Goal: Transaction & Acquisition: Subscribe to service/newsletter

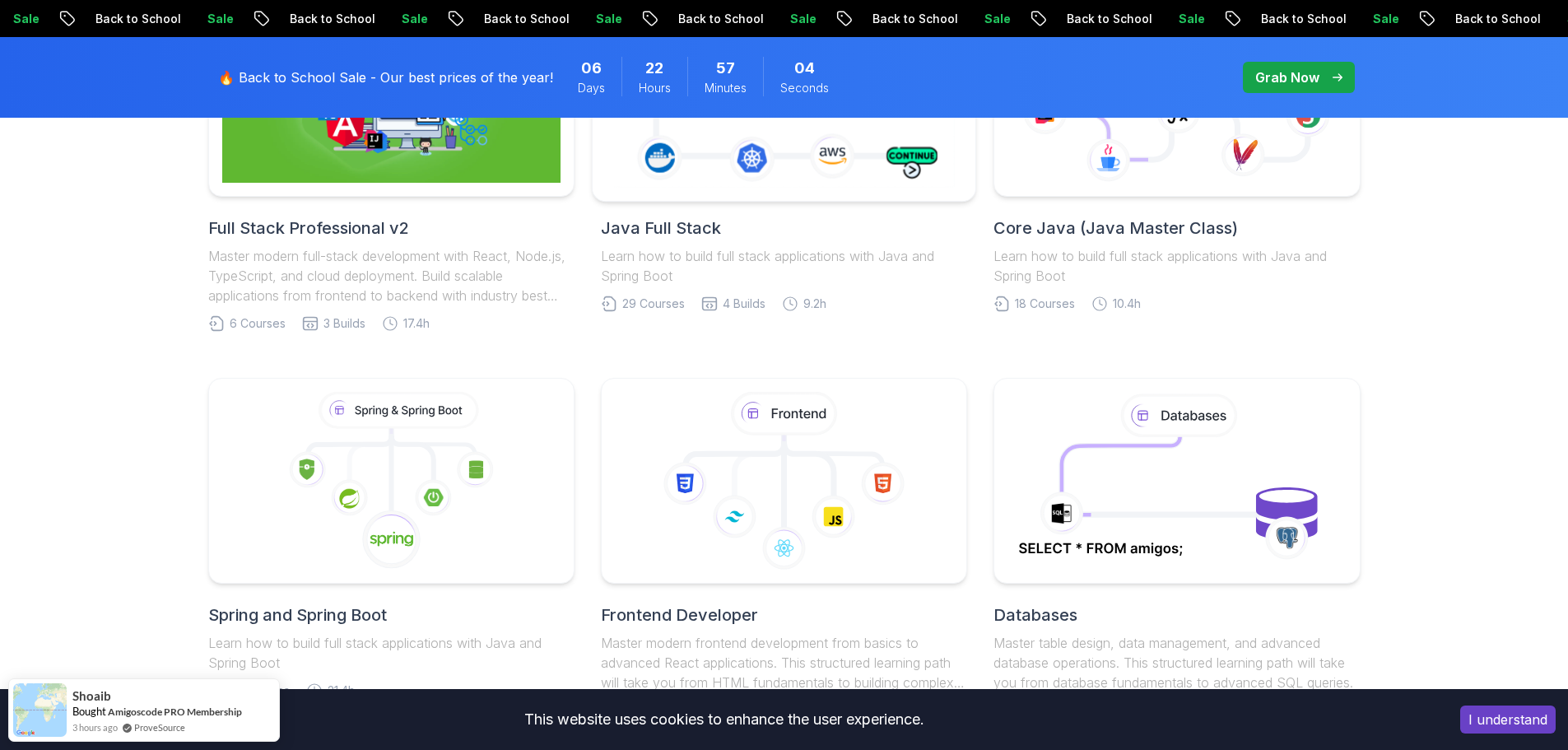
scroll to position [741, 0]
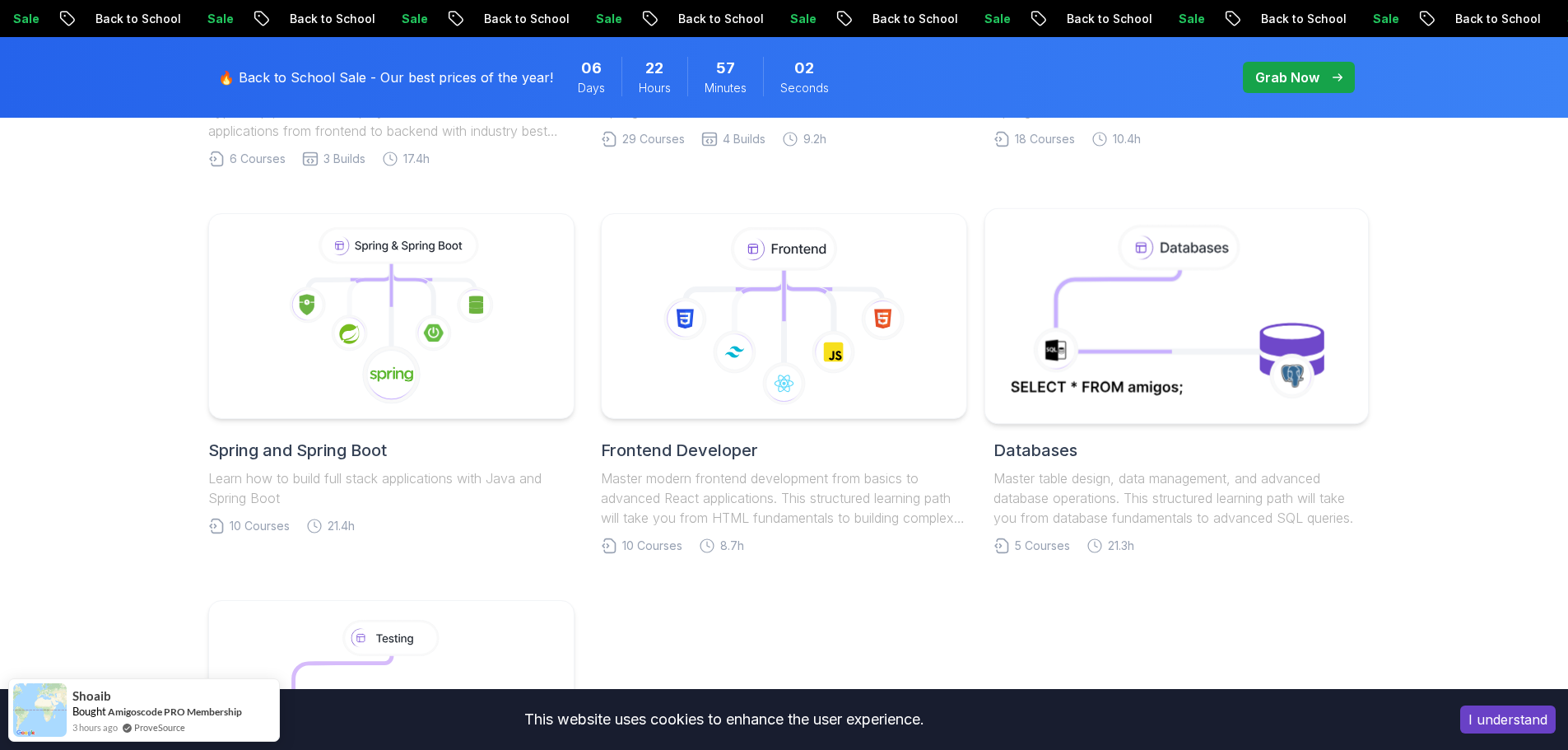
click at [1016, 239] on body "Sale Back to School Sale Back to School Sale Back to School Sale Back to School…" at bounding box center [784, 540] width 1568 height 2563
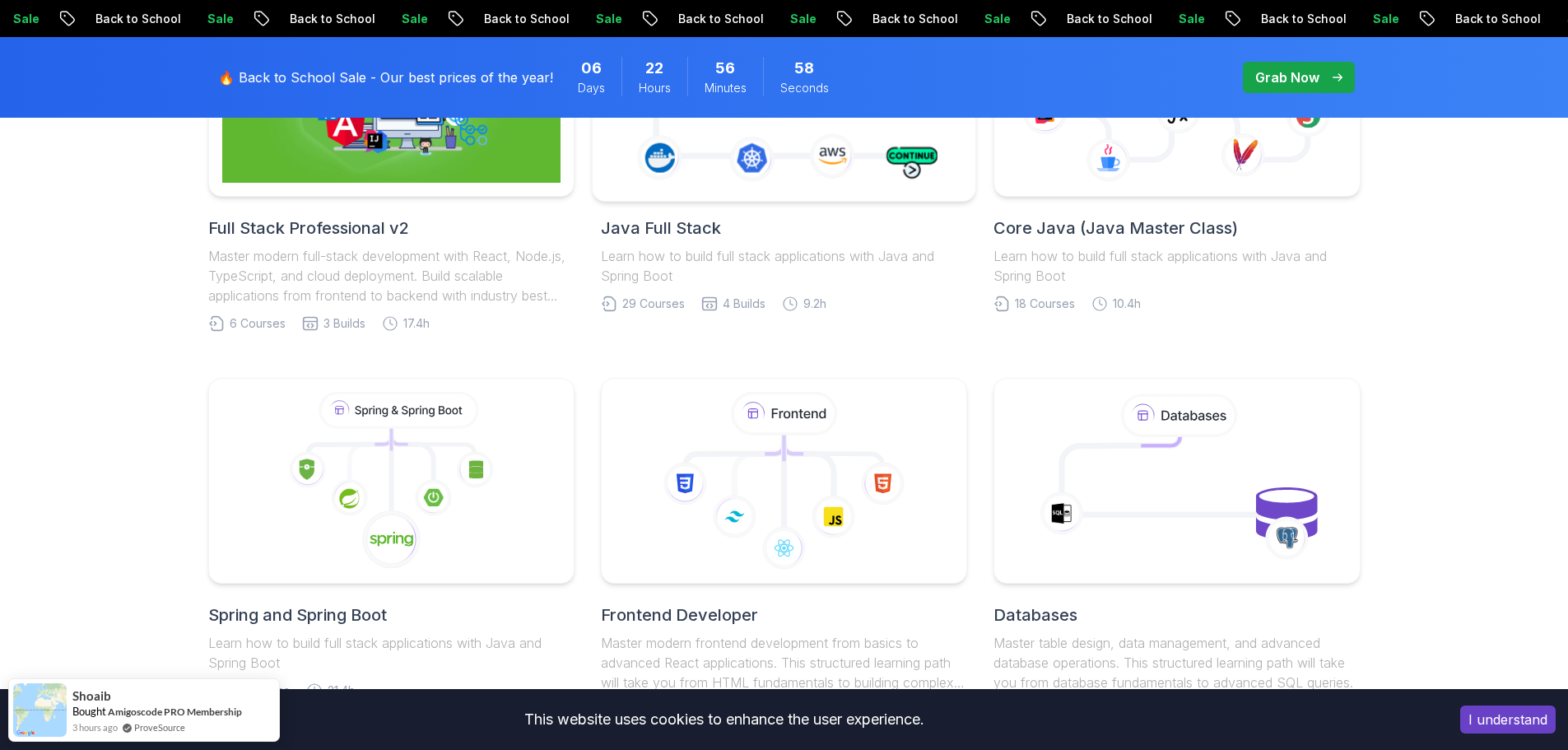
scroll to position [411, 0]
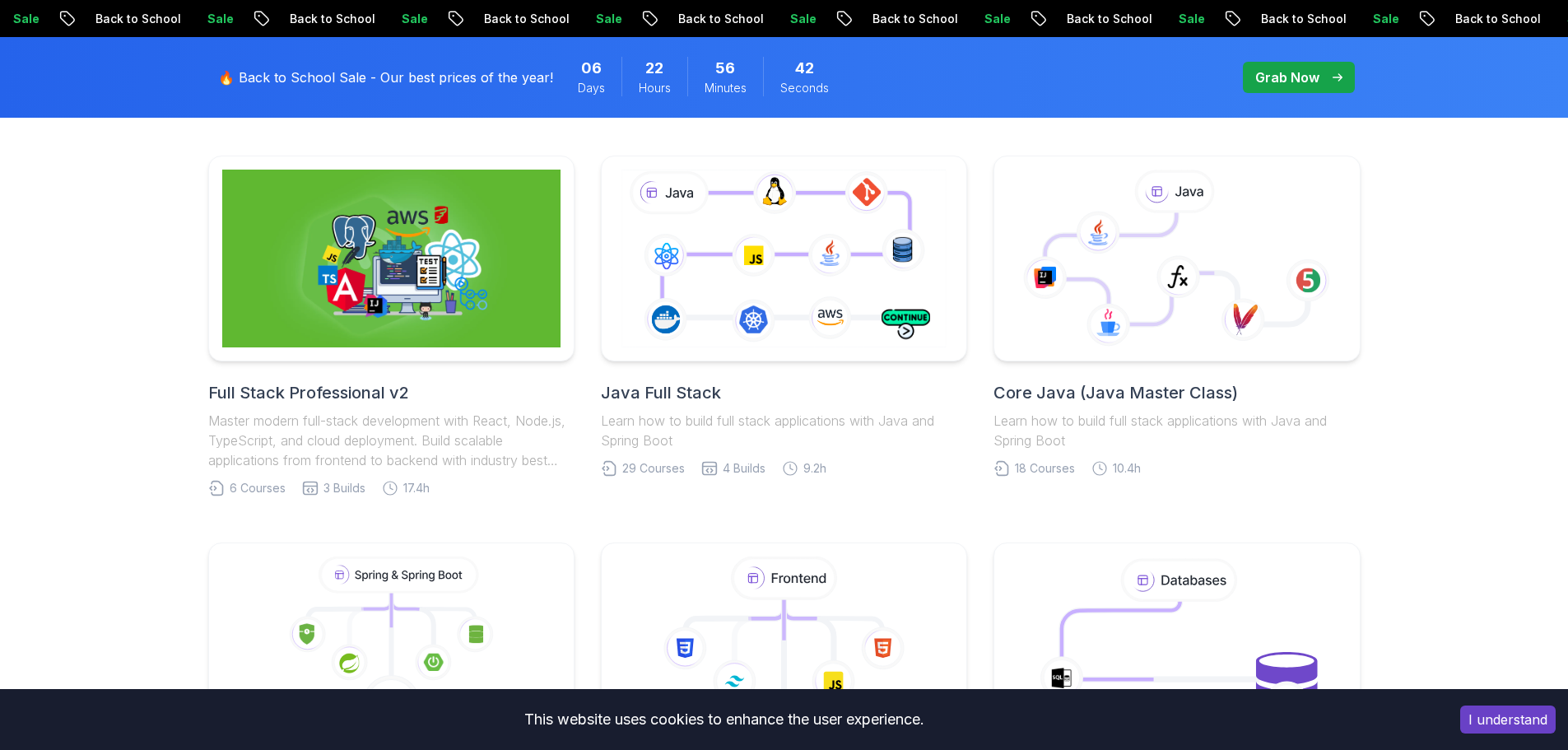
click at [1496, 719] on button "I understand" at bounding box center [1508, 719] width 95 height 28
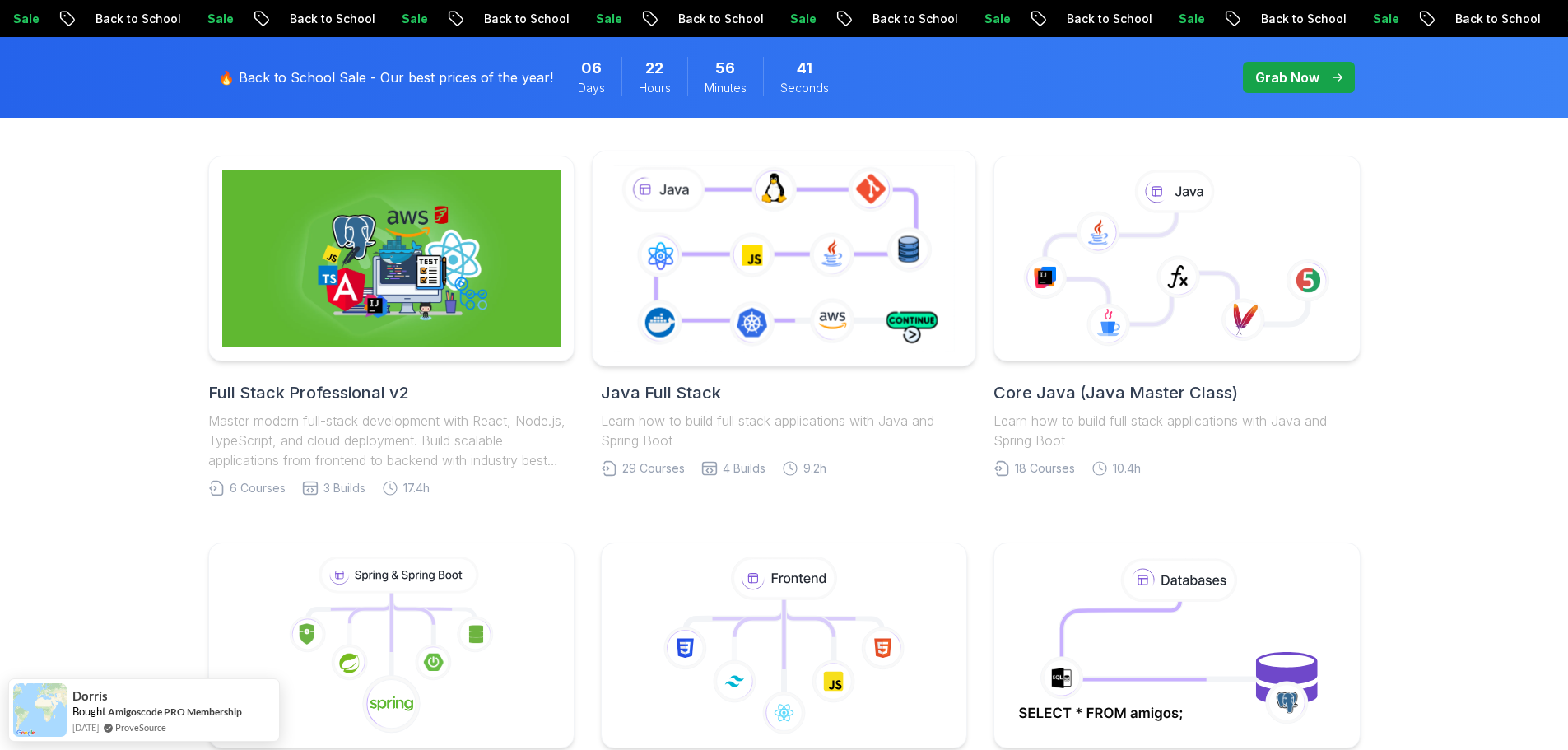
click at [770, 301] on icon at bounding box center [784, 258] width 348 height 194
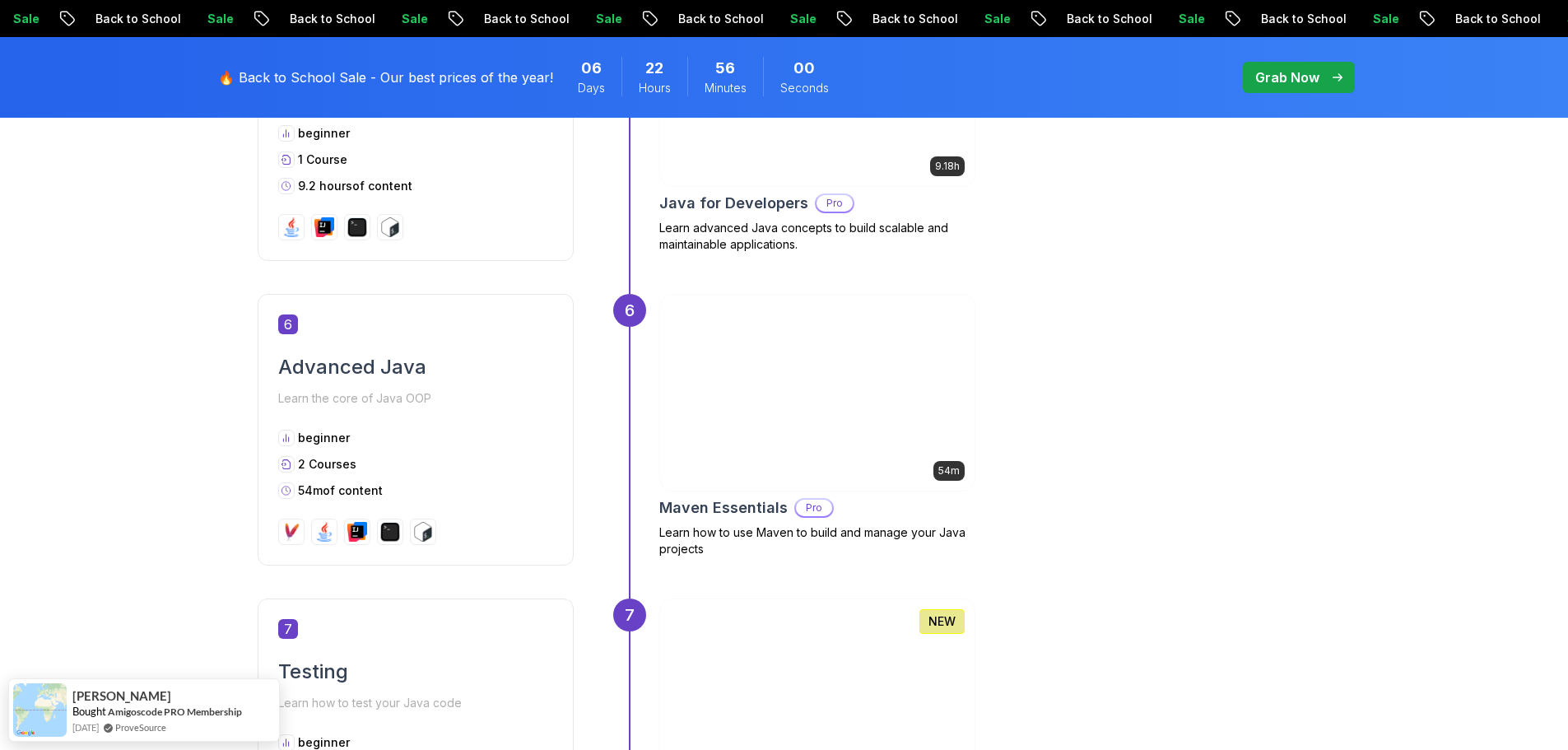
scroll to position [2140, 0]
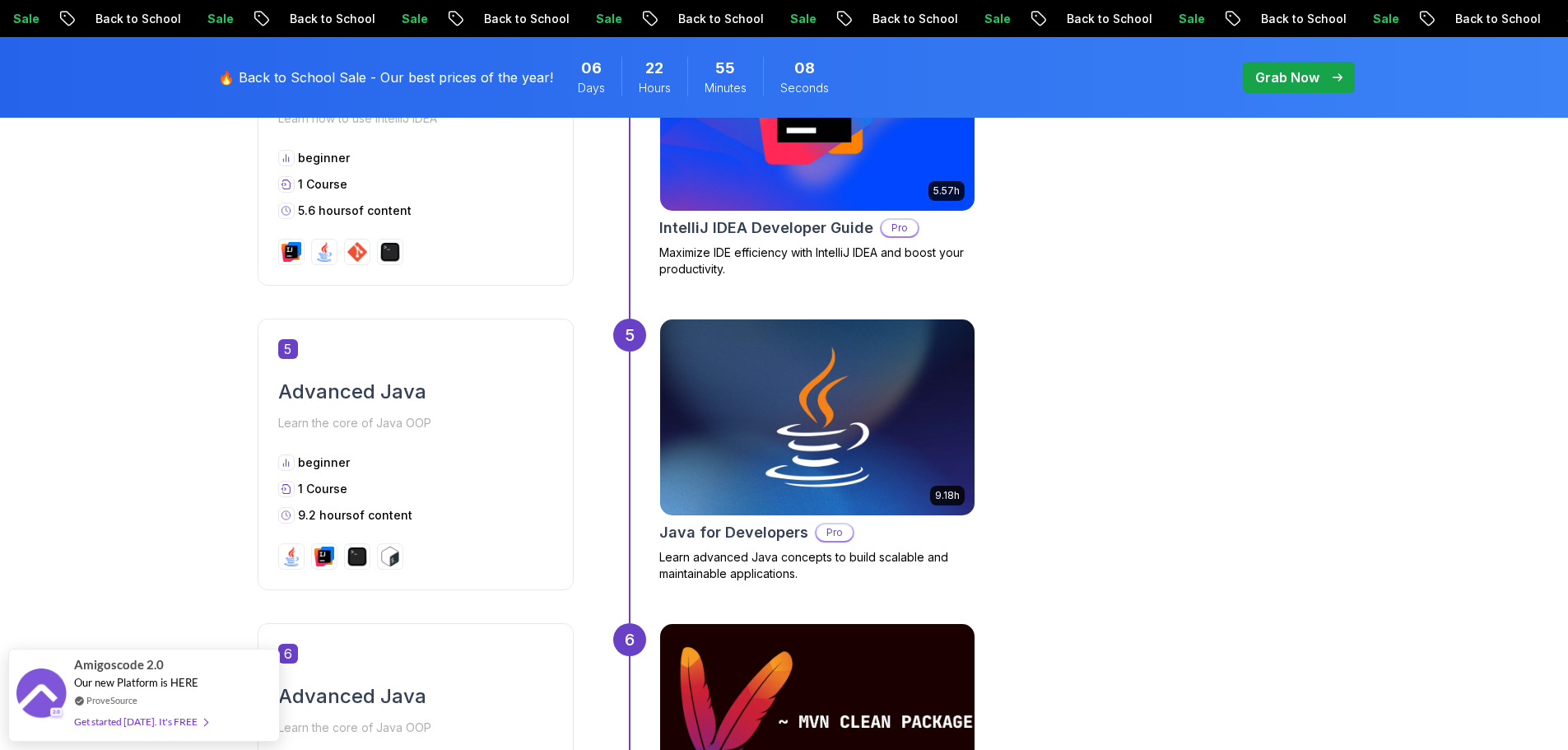
click at [1299, 80] on p "Grab Now" at bounding box center [1288, 77] width 64 height 19
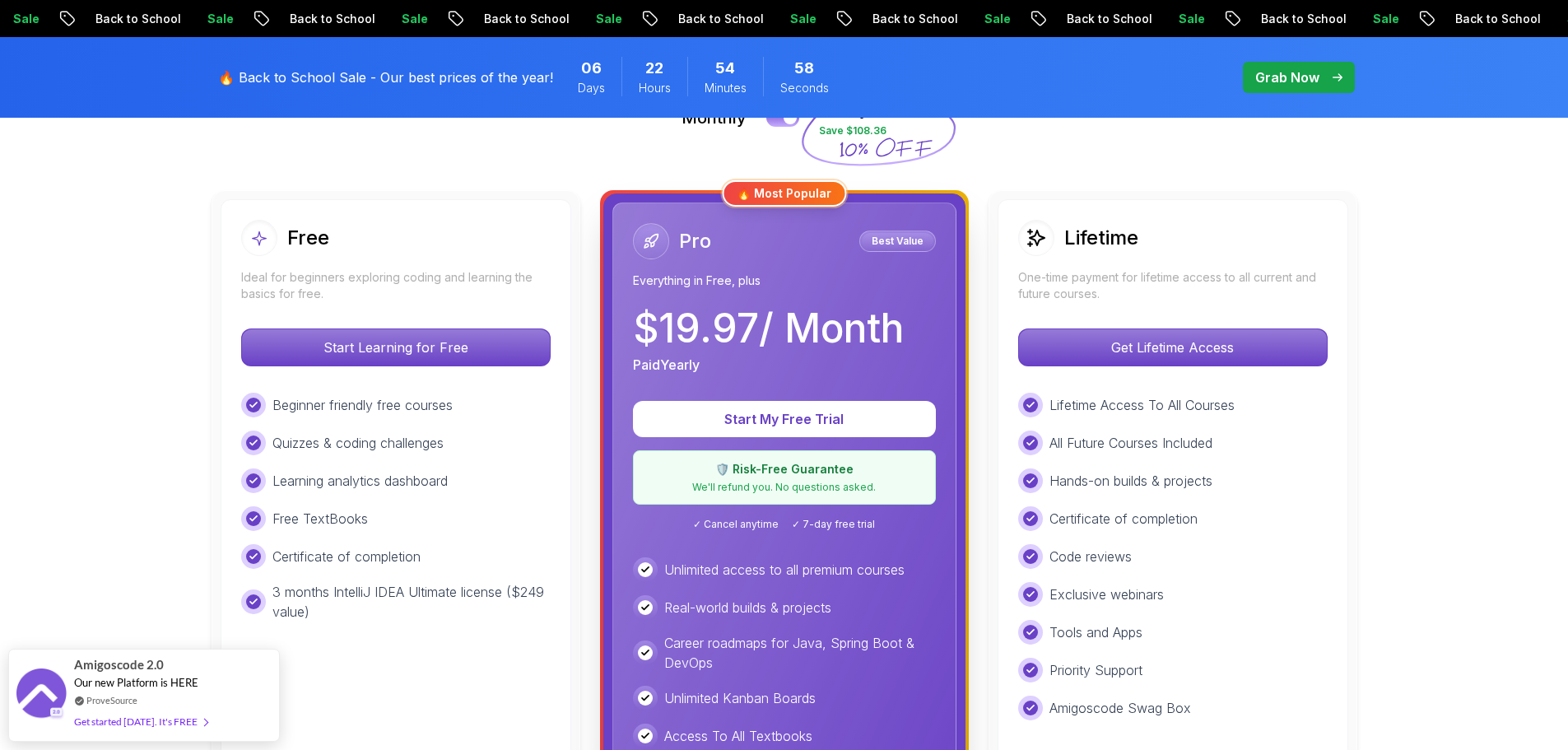
scroll to position [329, 0]
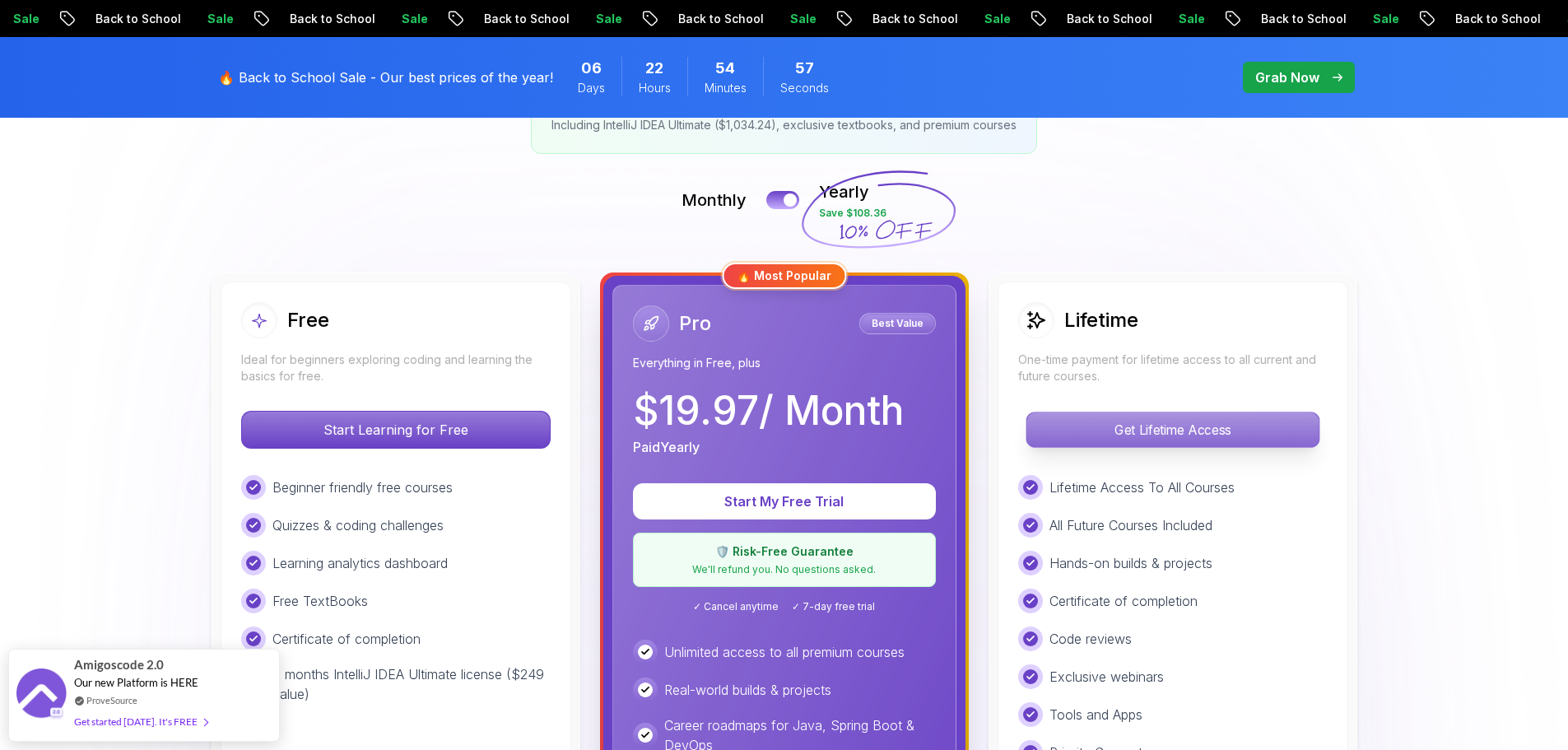
click at [1150, 429] on p "Get Lifetime Access" at bounding box center [1172, 430] width 292 height 35
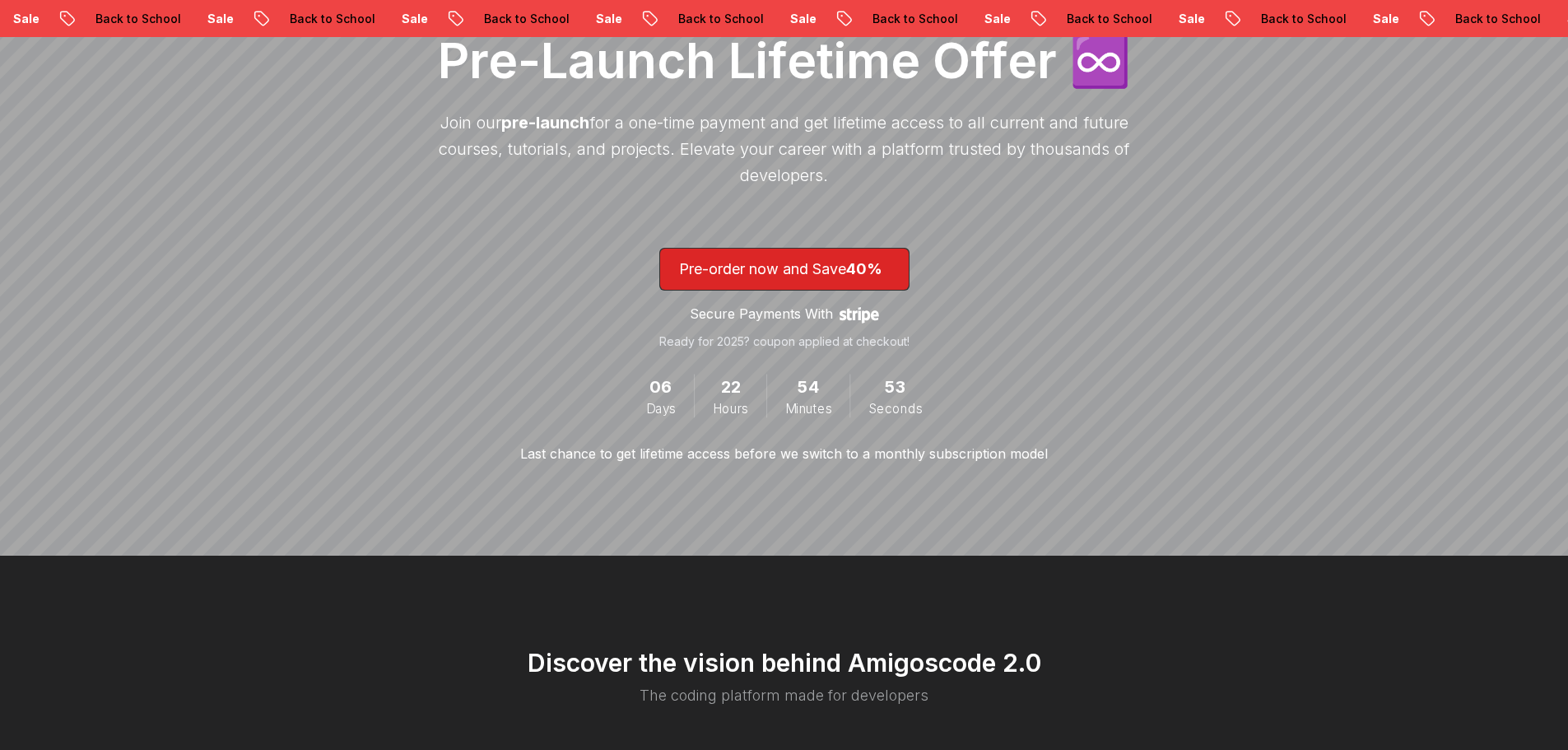
scroll to position [164, 0]
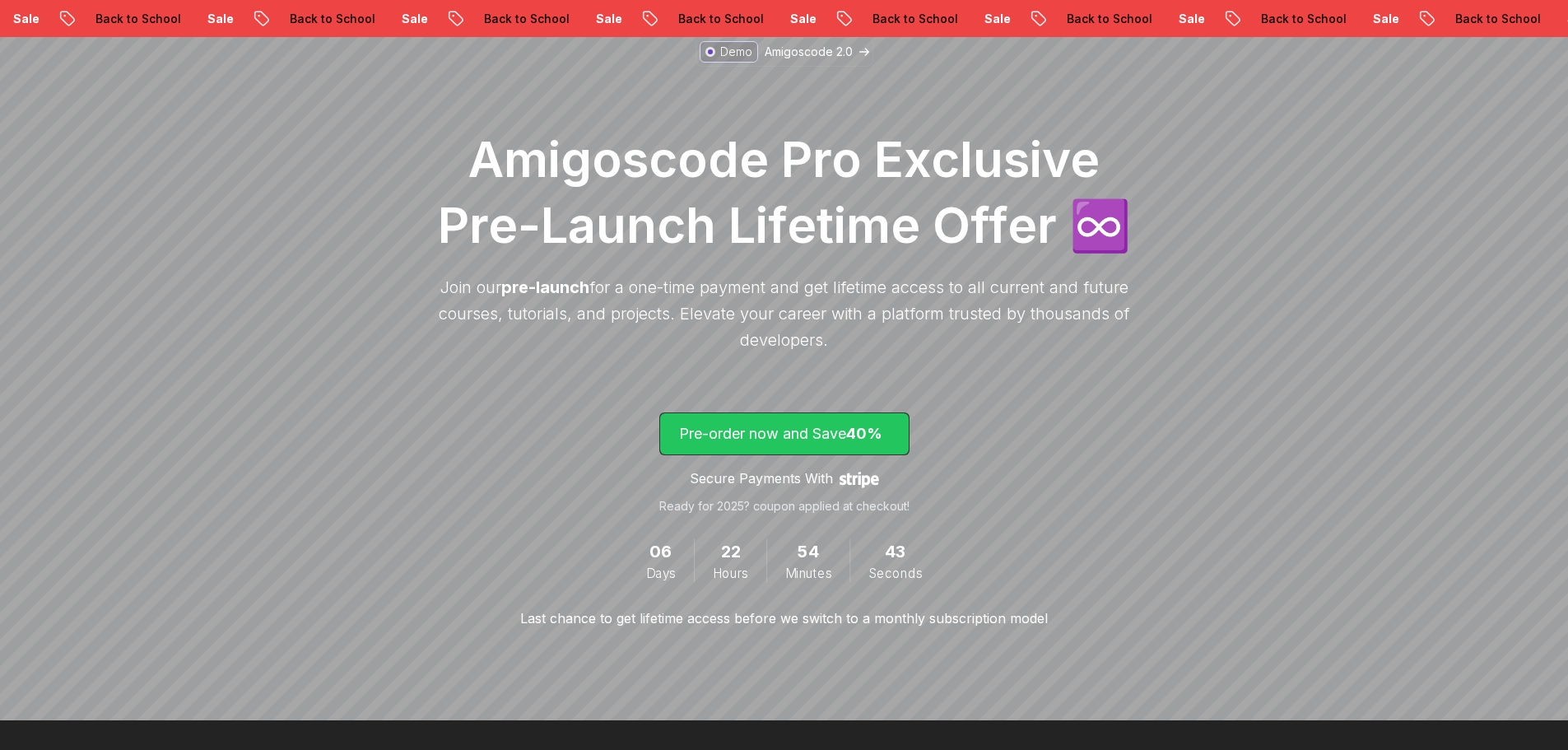
click at [779, 440] on p "Pre-order now and Save 40%" at bounding box center [784, 434] width 211 height 23
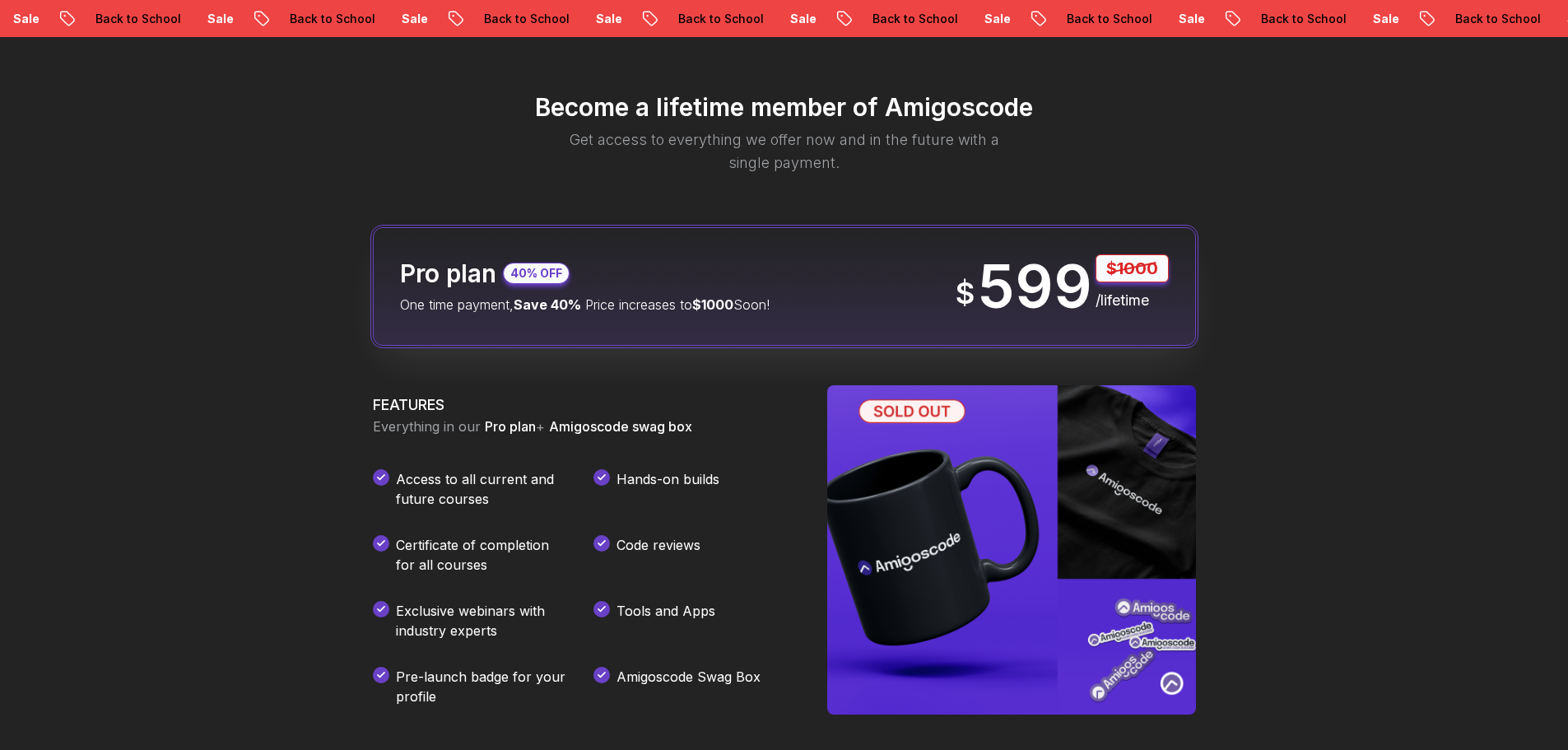
scroll to position [164, 0]
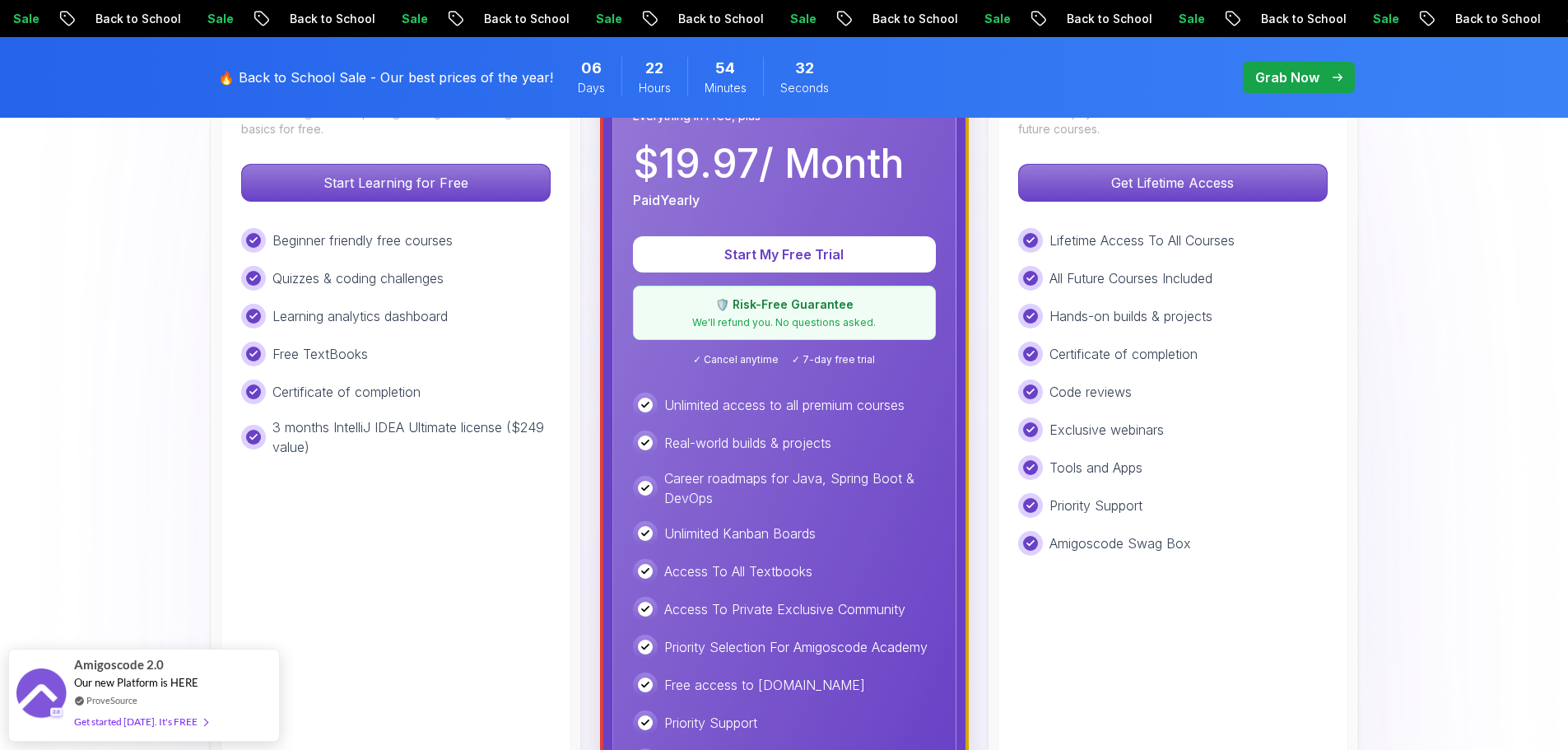
scroll to position [659, 0]
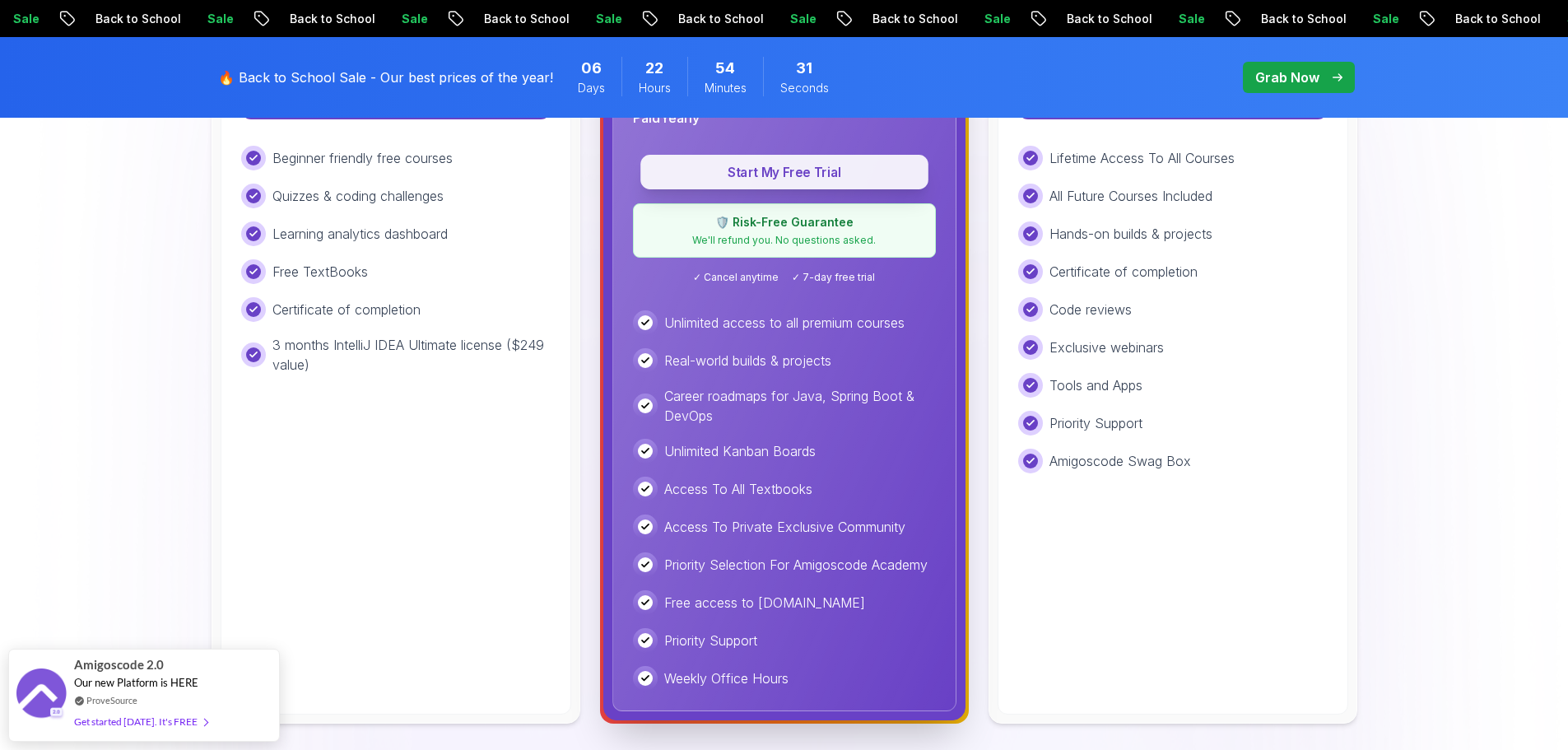
click at [758, 173] on p "Start My Free Trial" at bounding box center [784, 172] width 250 height 18
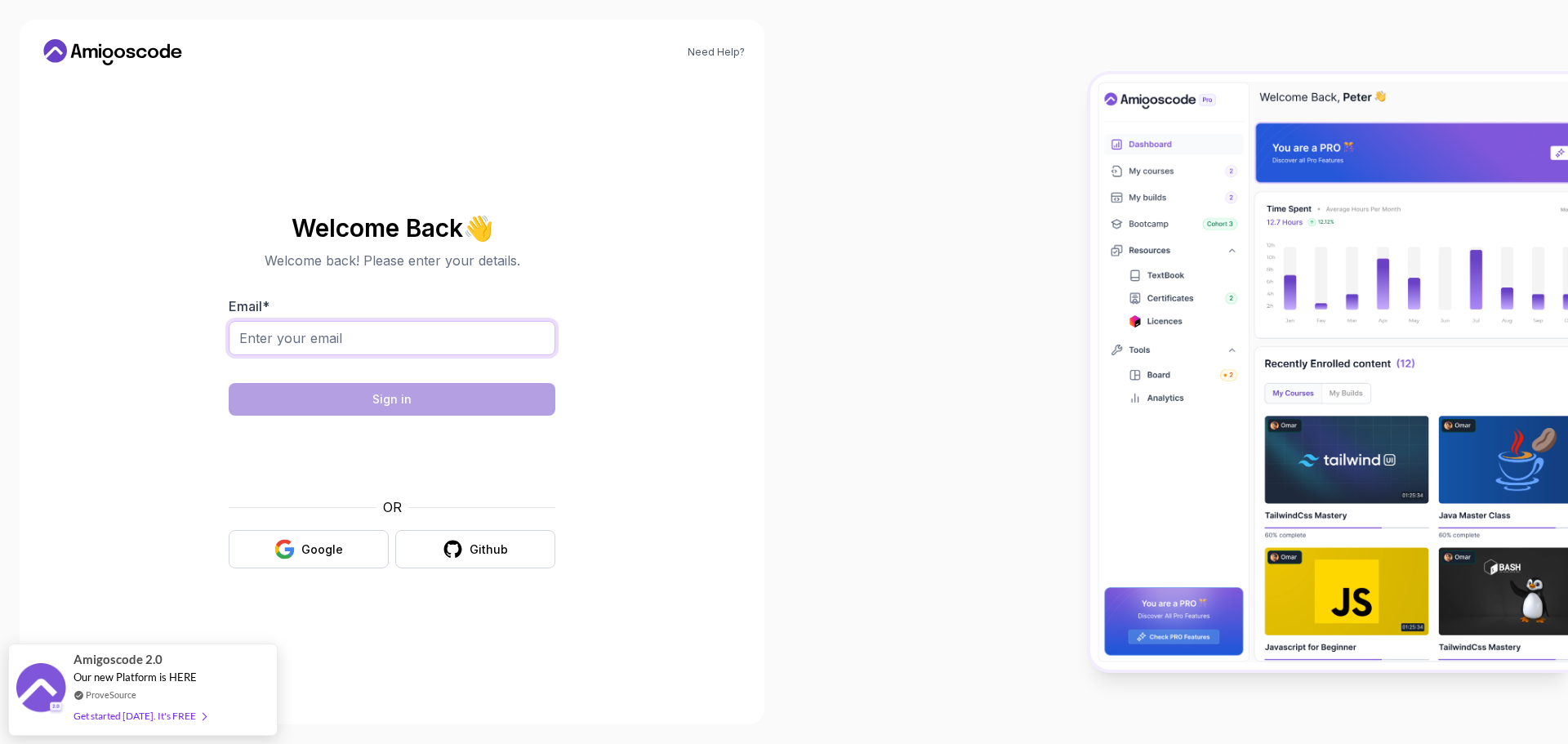
click at [399, 345] on input "Email *" at bounding box center [392, 339] width 326 height 35
type input "tarek.ajouka@outlook.com"
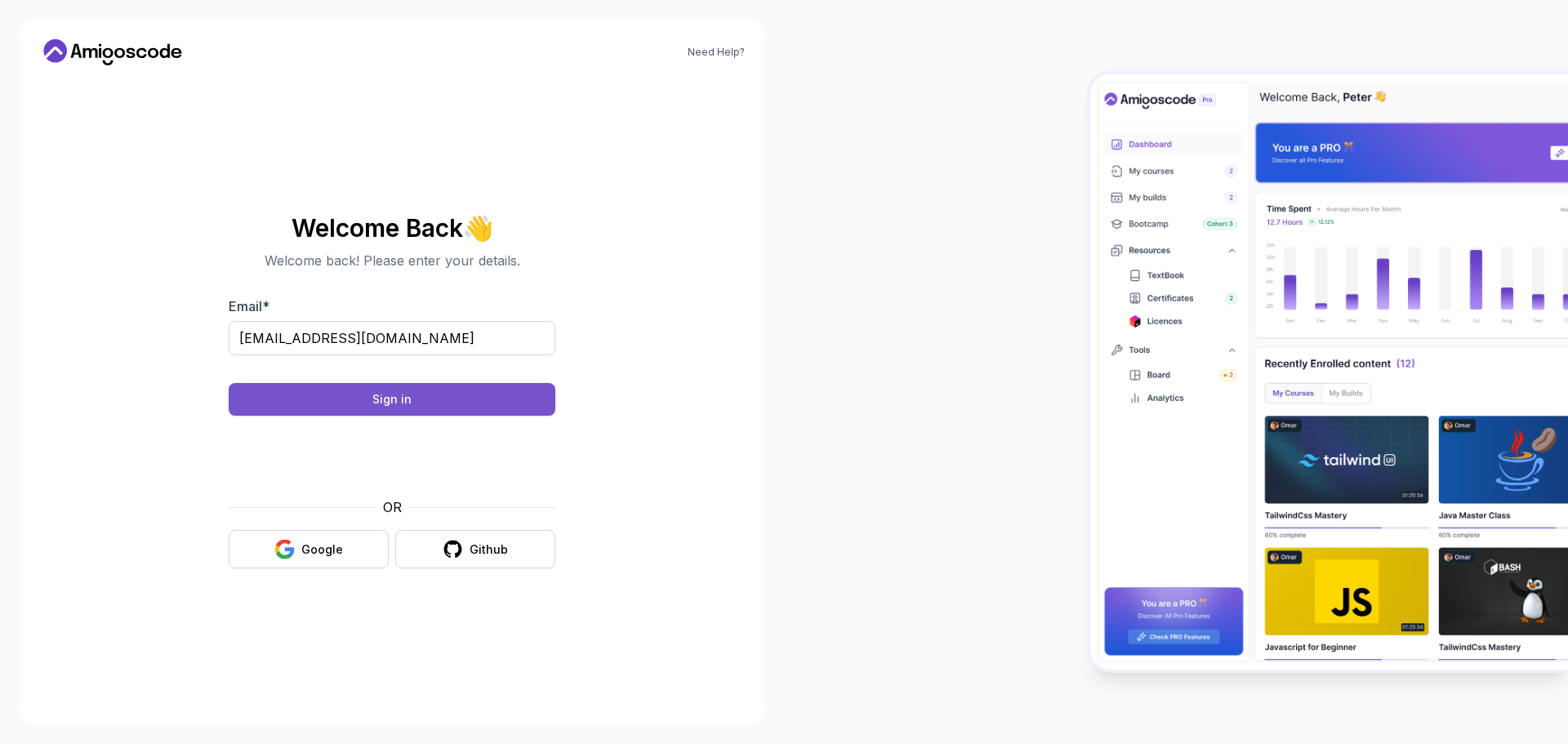
click at [394, 403] on div "Sign in" at bounding box center [392, 399] width 40 height 16
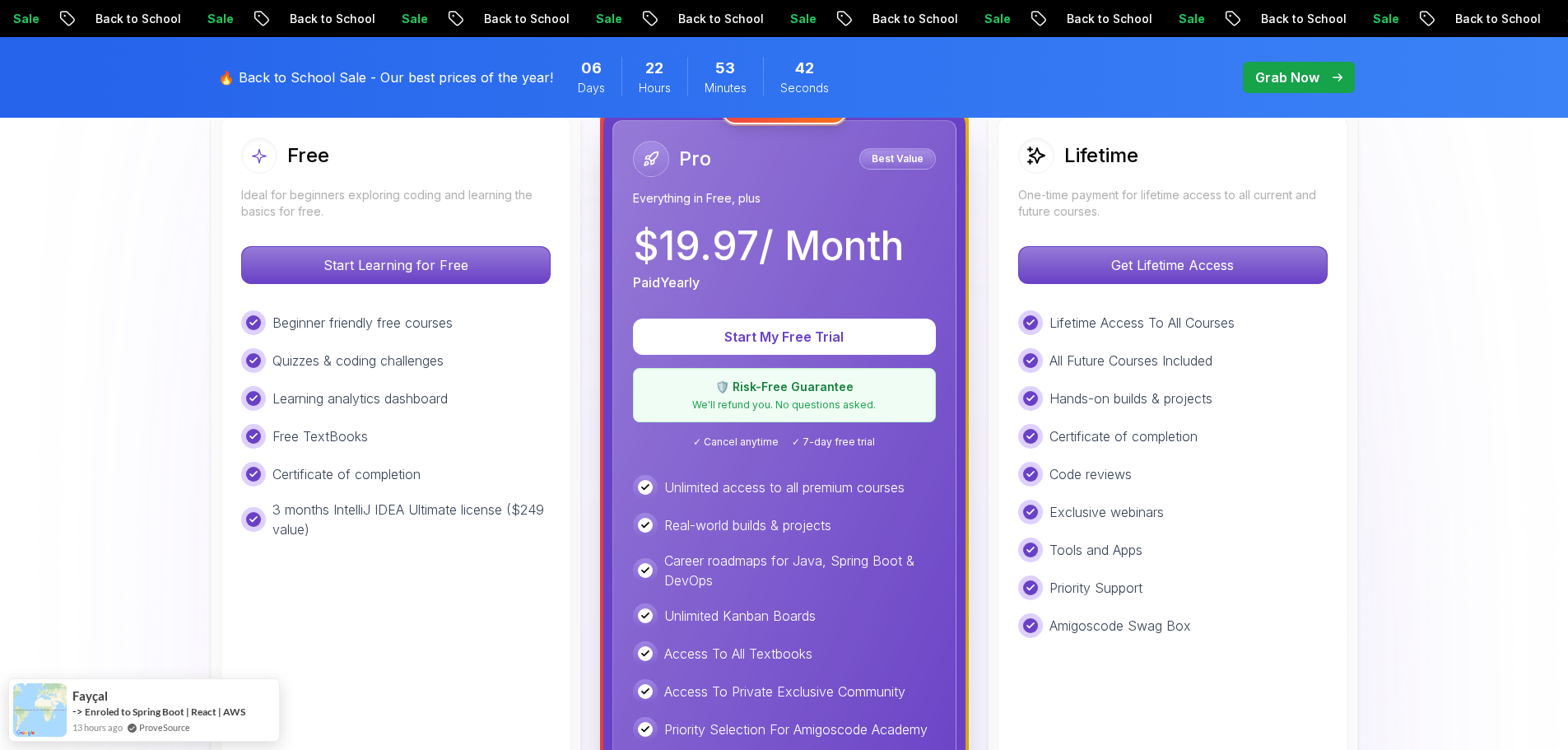
scroll to position [659, 0]
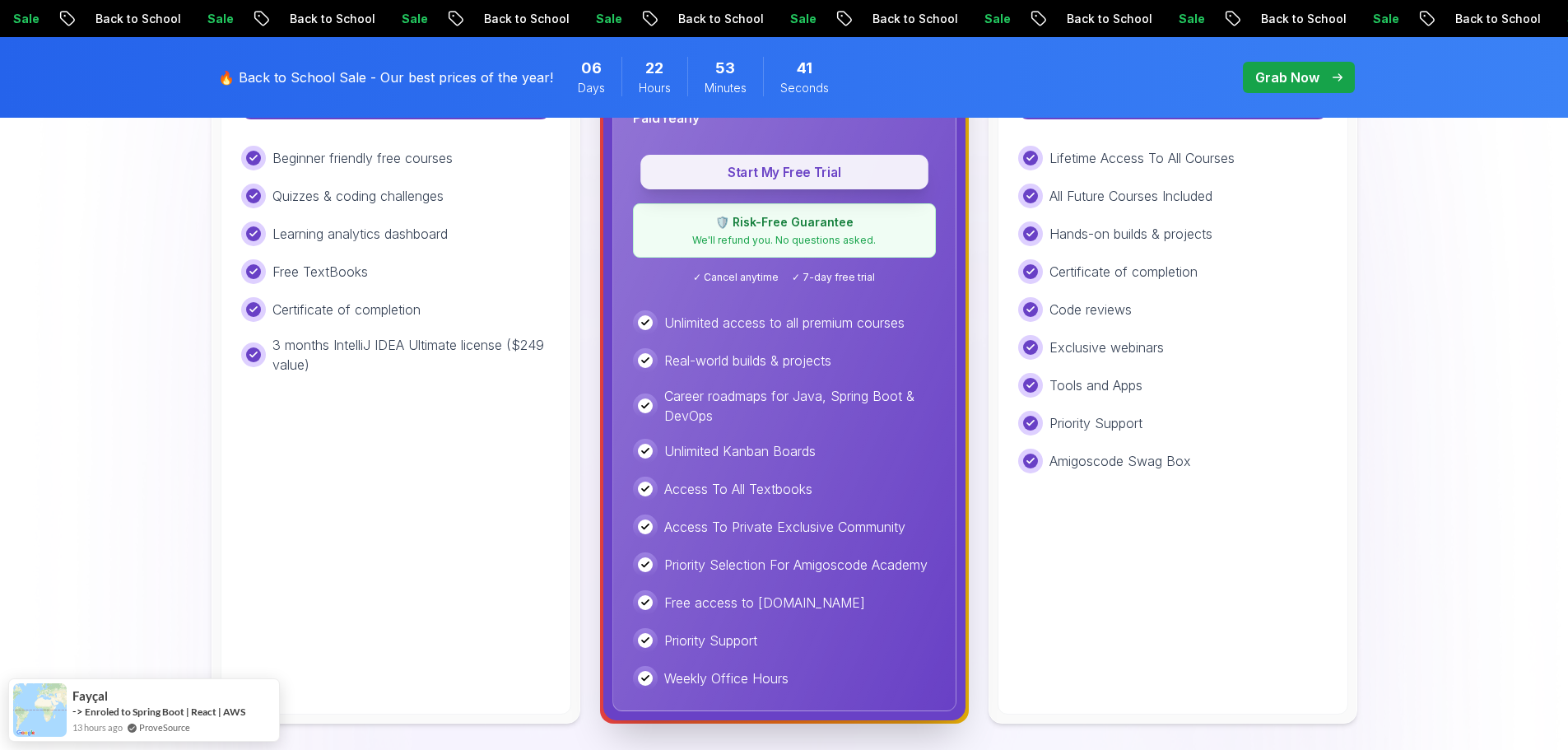
click at [764, 177] on p "Start My Free Trial" at bounding box center [784, 172] width 250 height 18
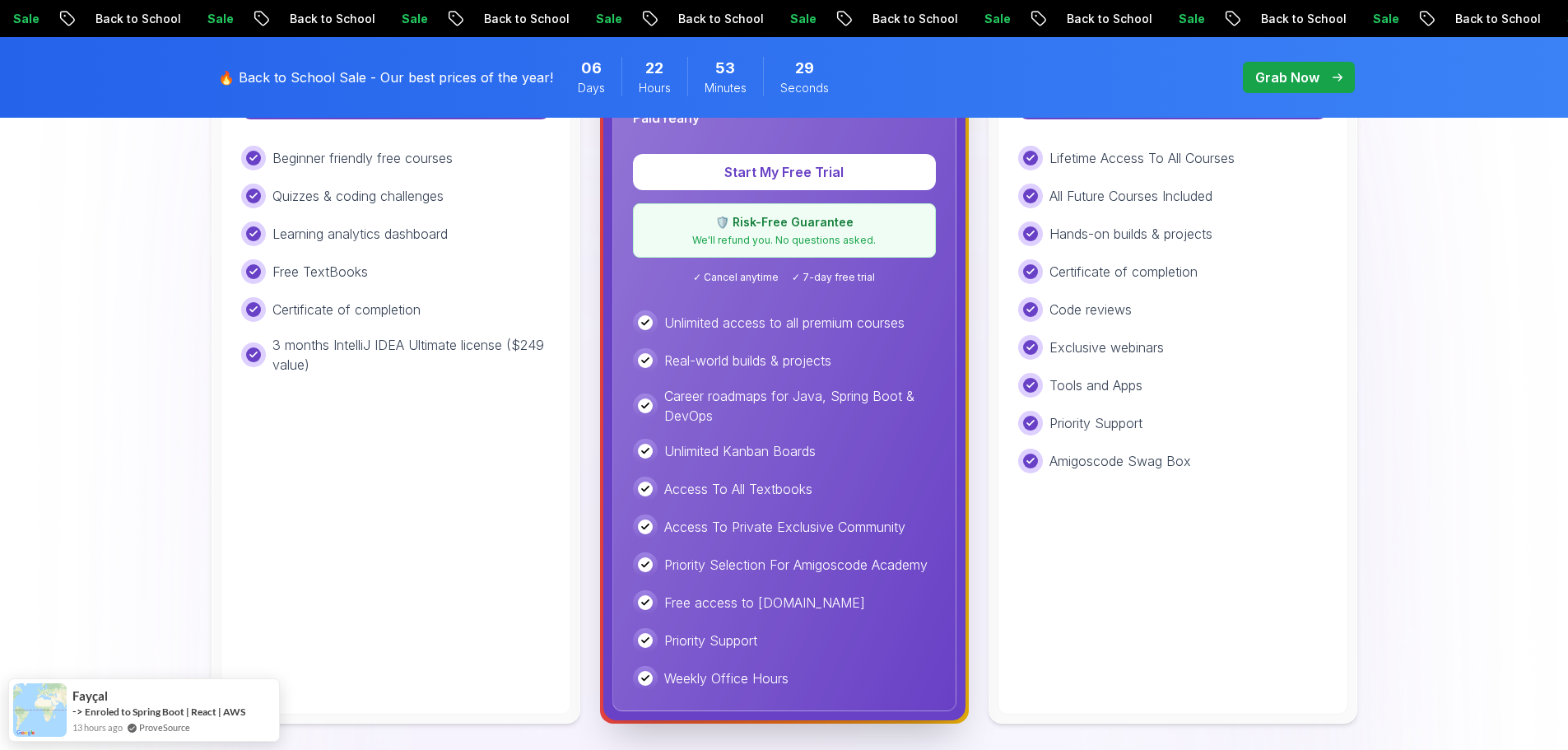
scroll to position [411, 0]
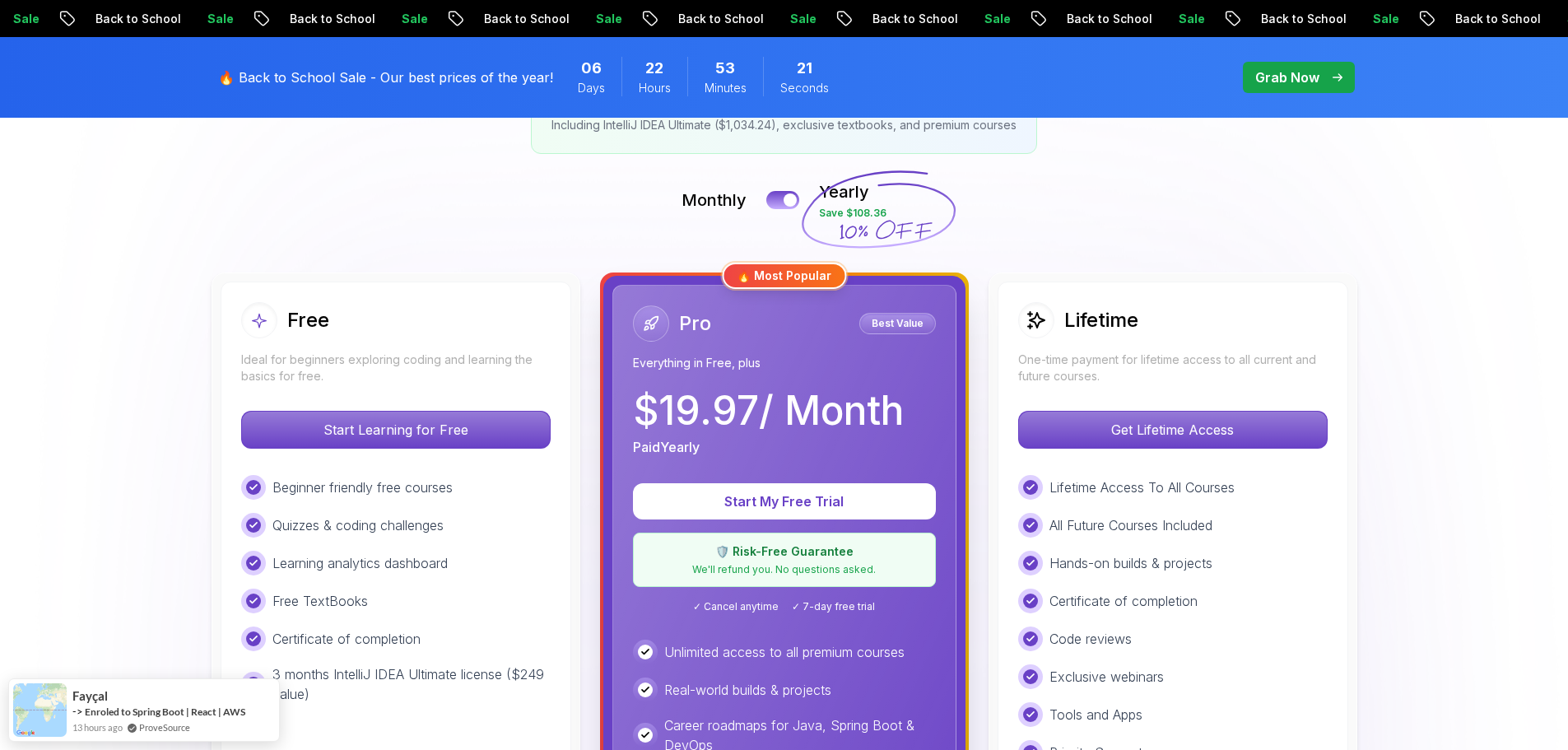
scroll to position [247, 0]
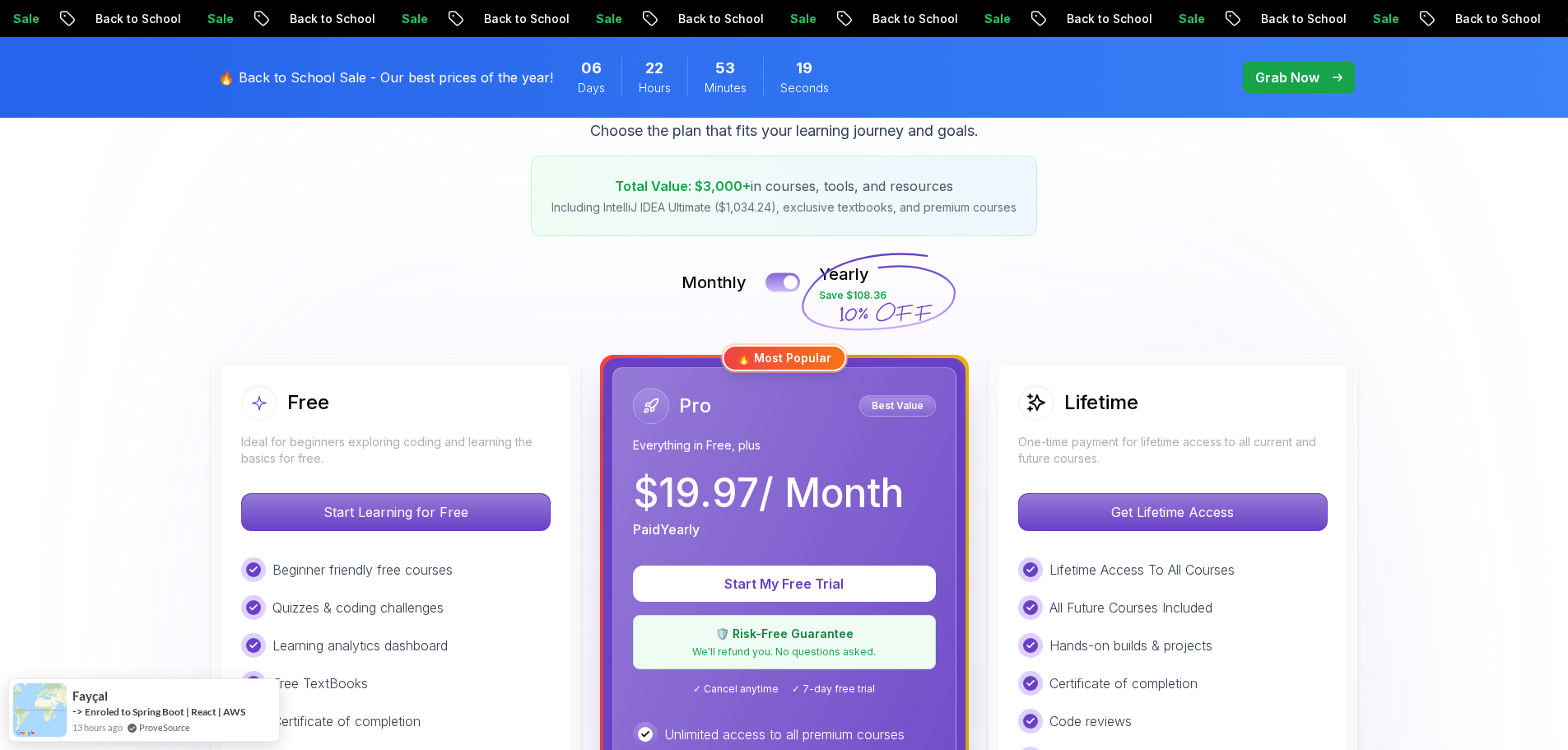
click at [783, 280] on button at bounding box center [783, 281] width 35 height 18
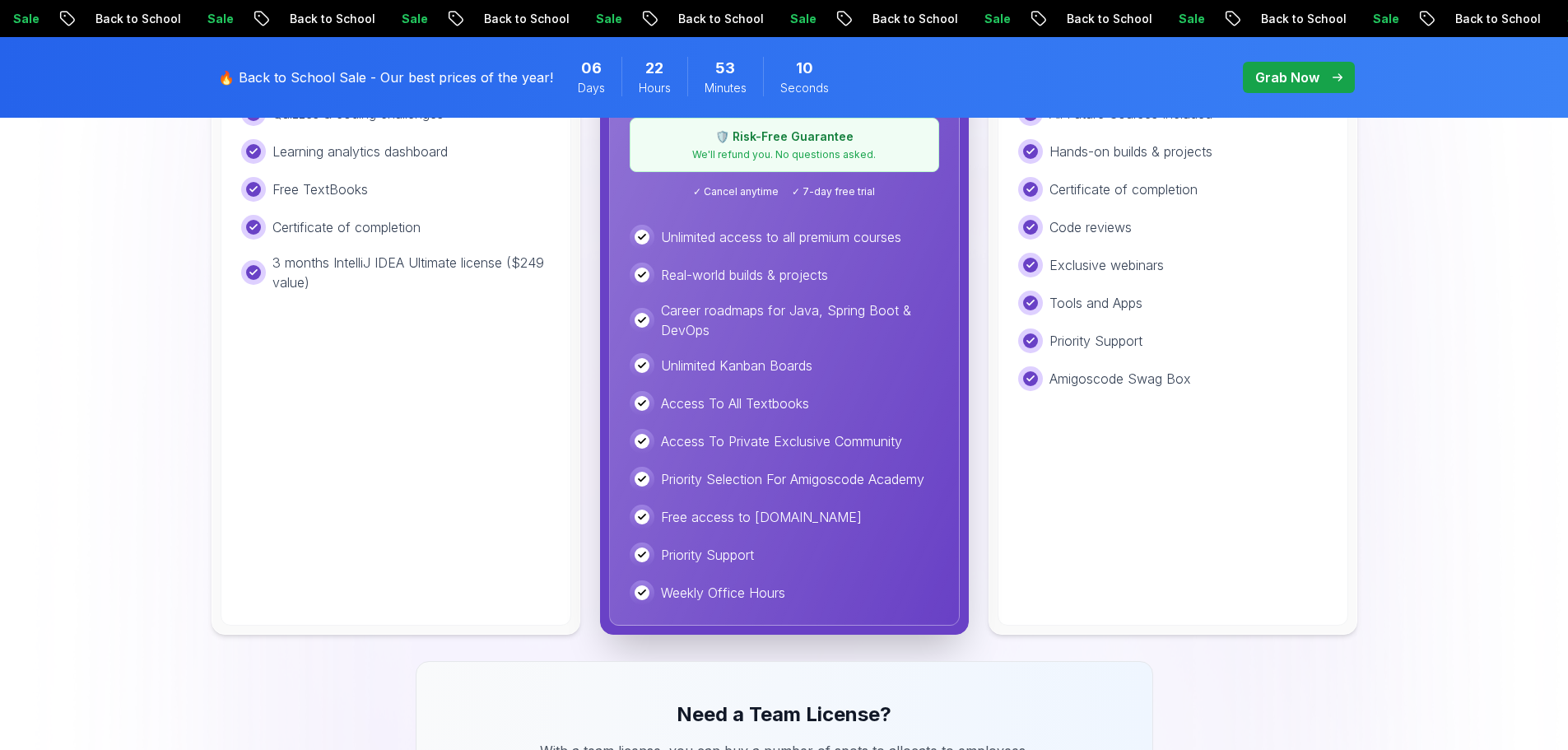
scroll to position [659, 0]
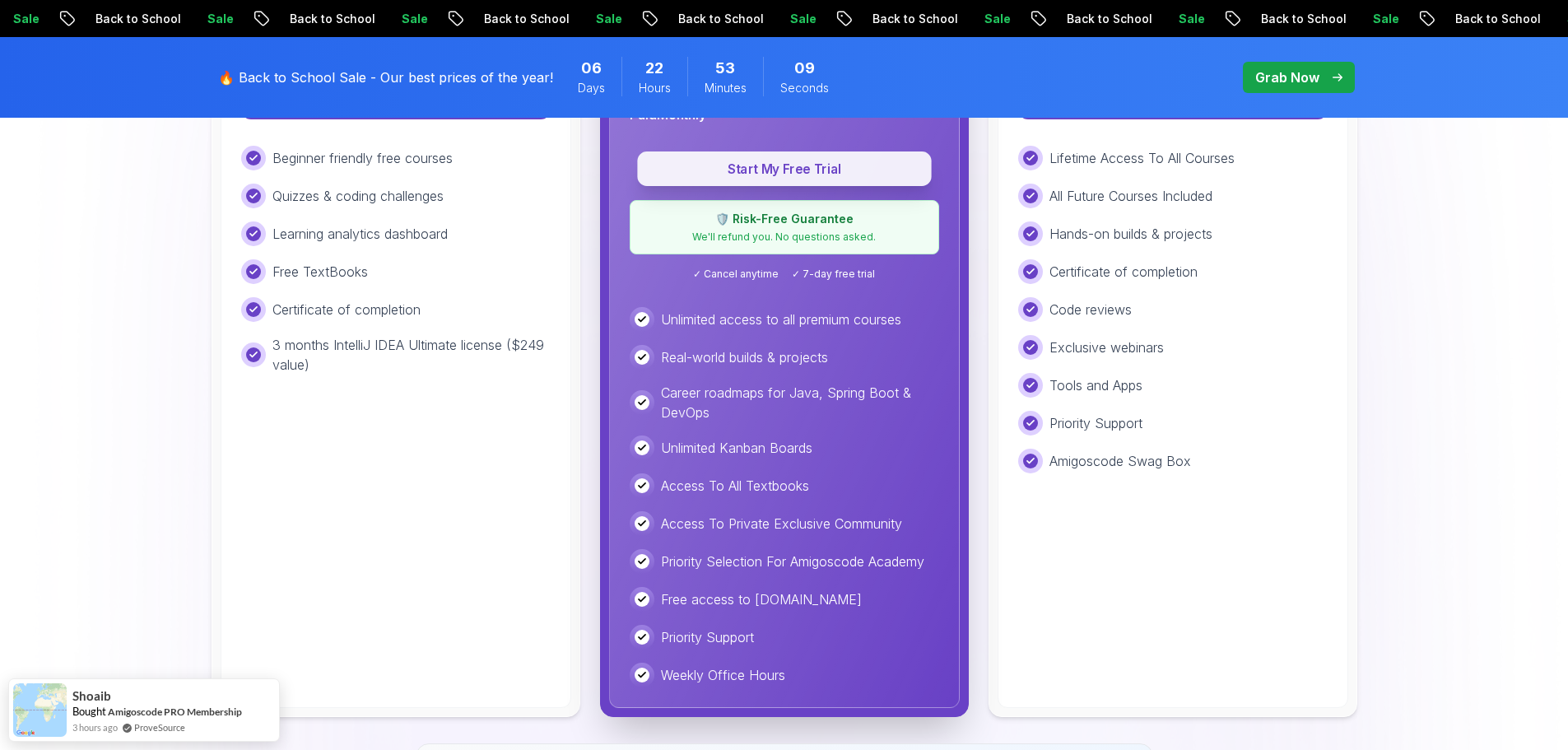
click at [749, 168] on p "Start My Free Trial" at bounding box center [784, 168] width 257 height 18
